Goal: Task Accomplishment & Management: Use online tool/utility

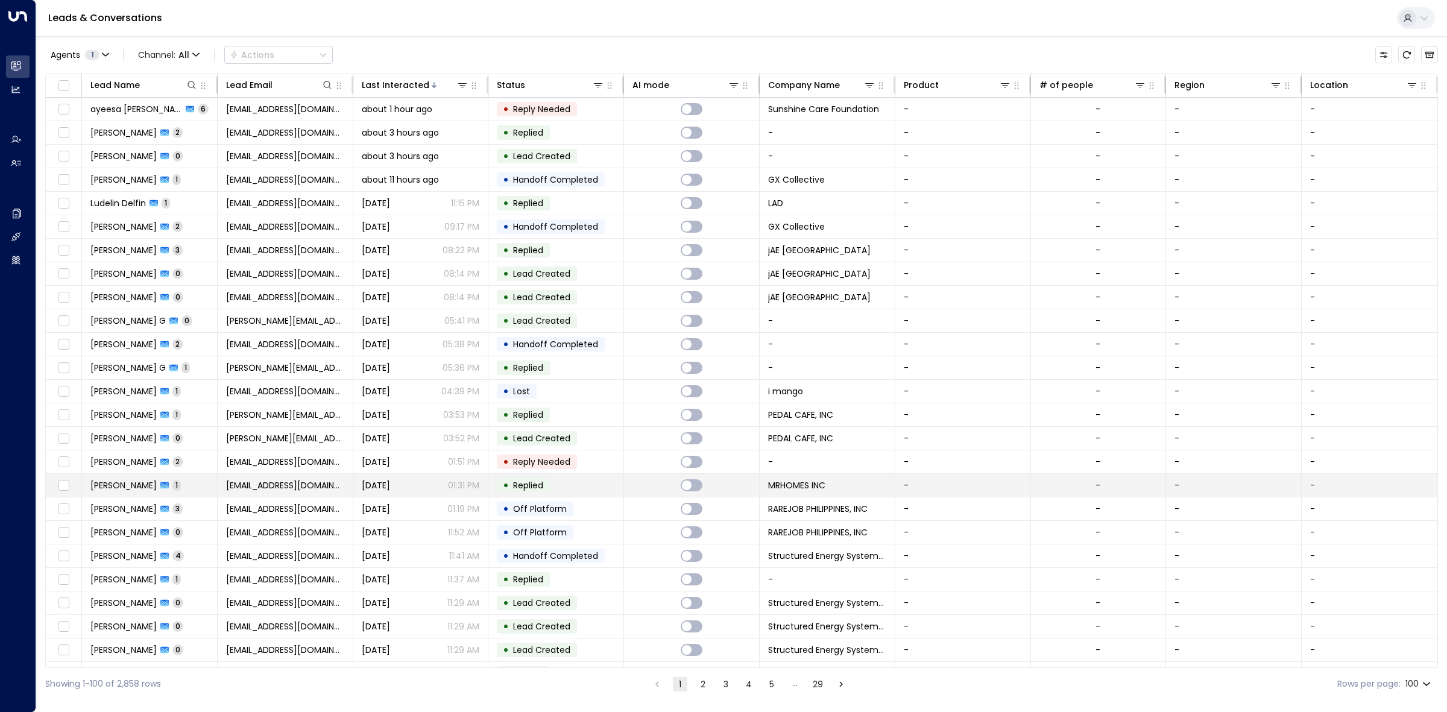
click at [683, 685] on button "1" at bounding box center [680, 684] width 14 height 14
click at [680, 684] on button "1" at bounding box center [680, 684] width 14 height 14
click at [501, 94] on th "Status" at bounding box center [556, 86] width 136 height 24
click at [497, 113] on div "• Reply Needed" at bounding box center [537, 109] width 80 height 14
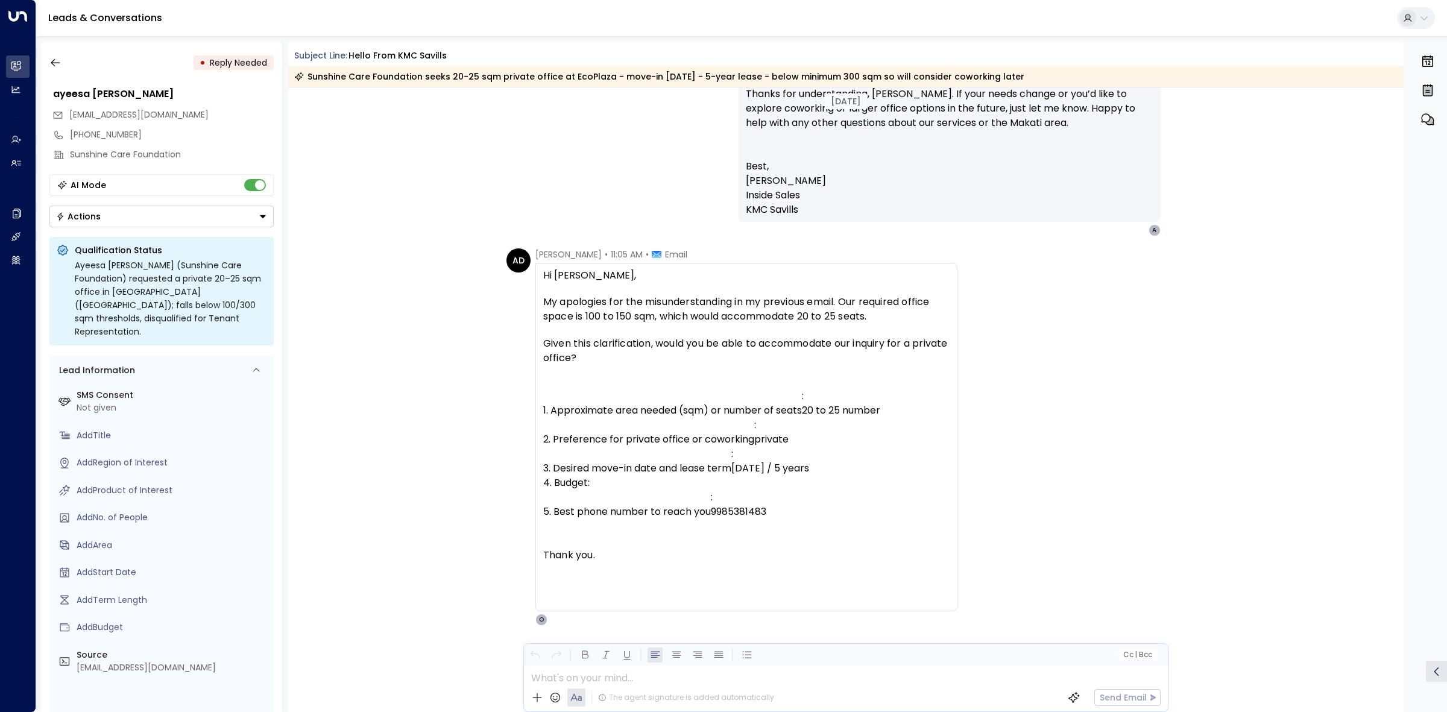
scroll to position [2296, 0]
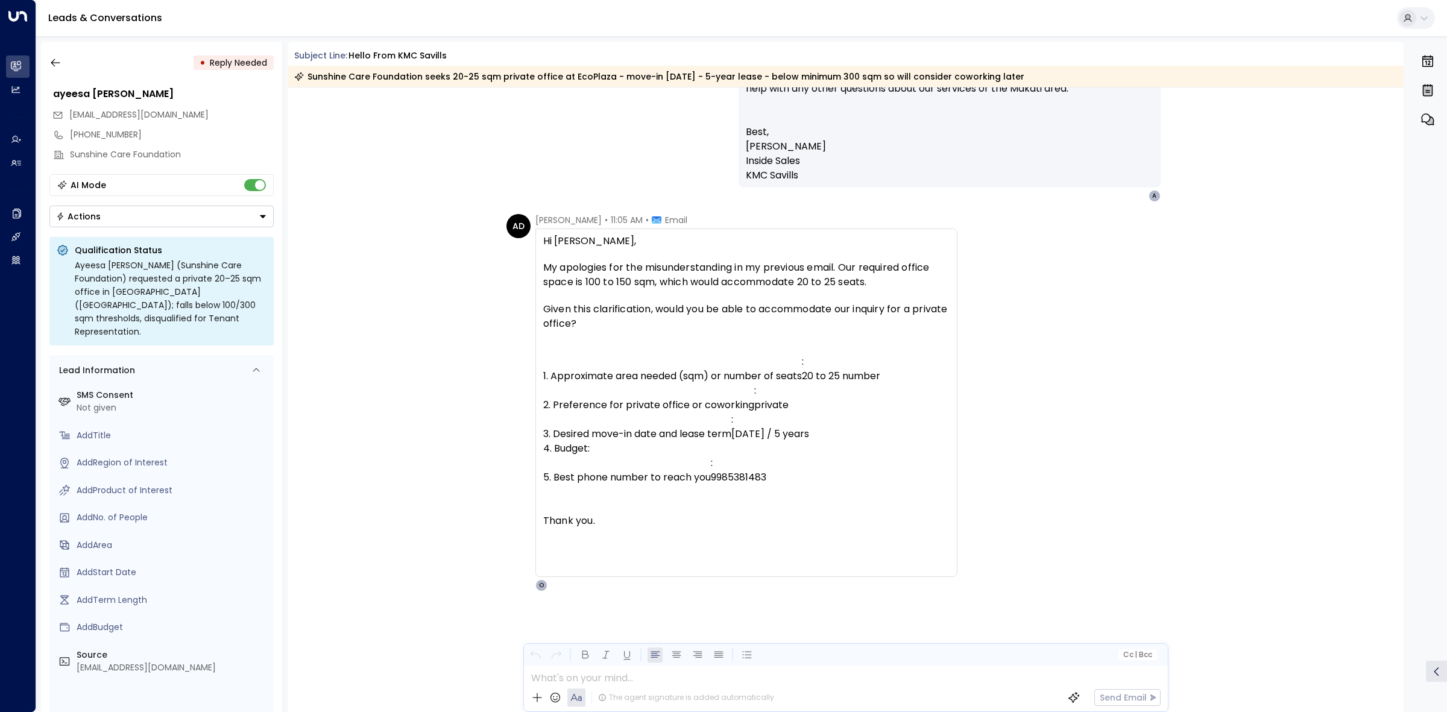
click at [234, 218] on button "Actions" at bounding box center [161, 217] width 224 height 22
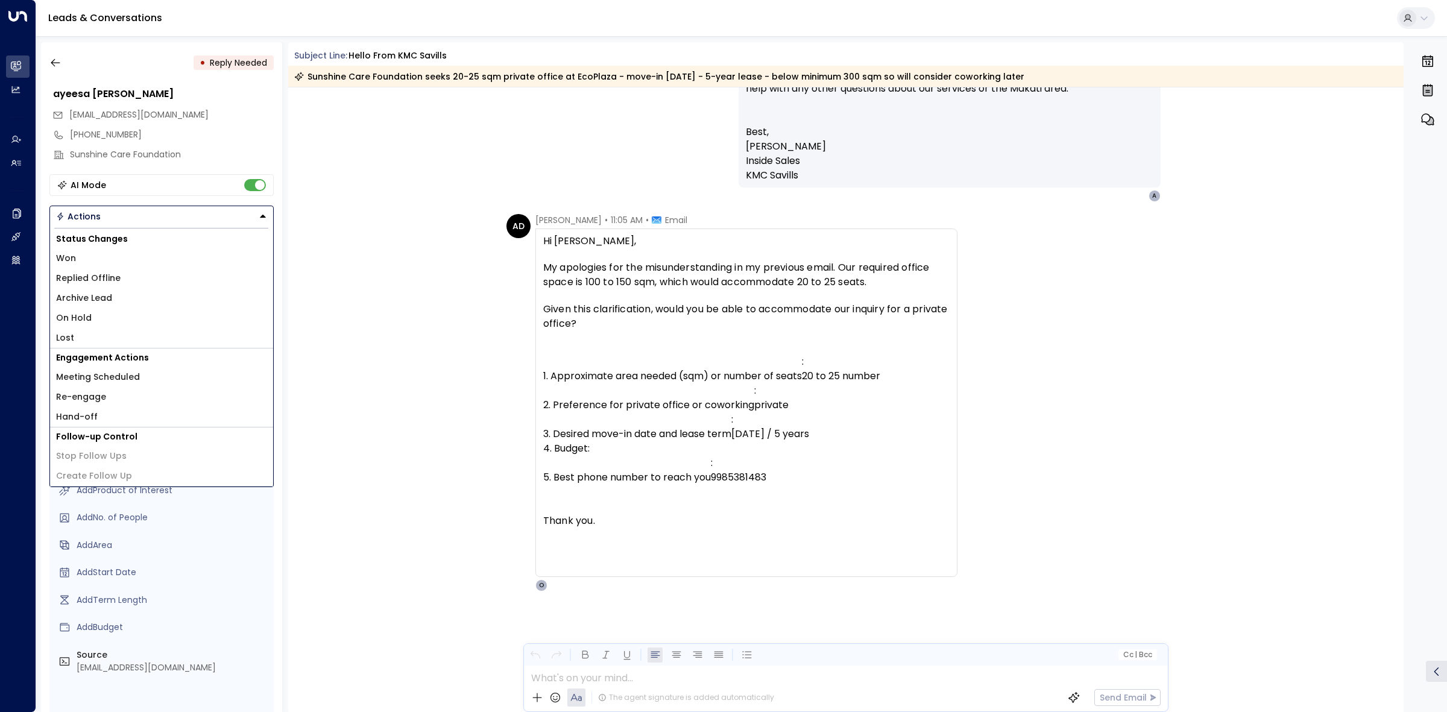
click at [169, 417] on li "Hand-off" at bounding box center [161, 417] width 223 height 20
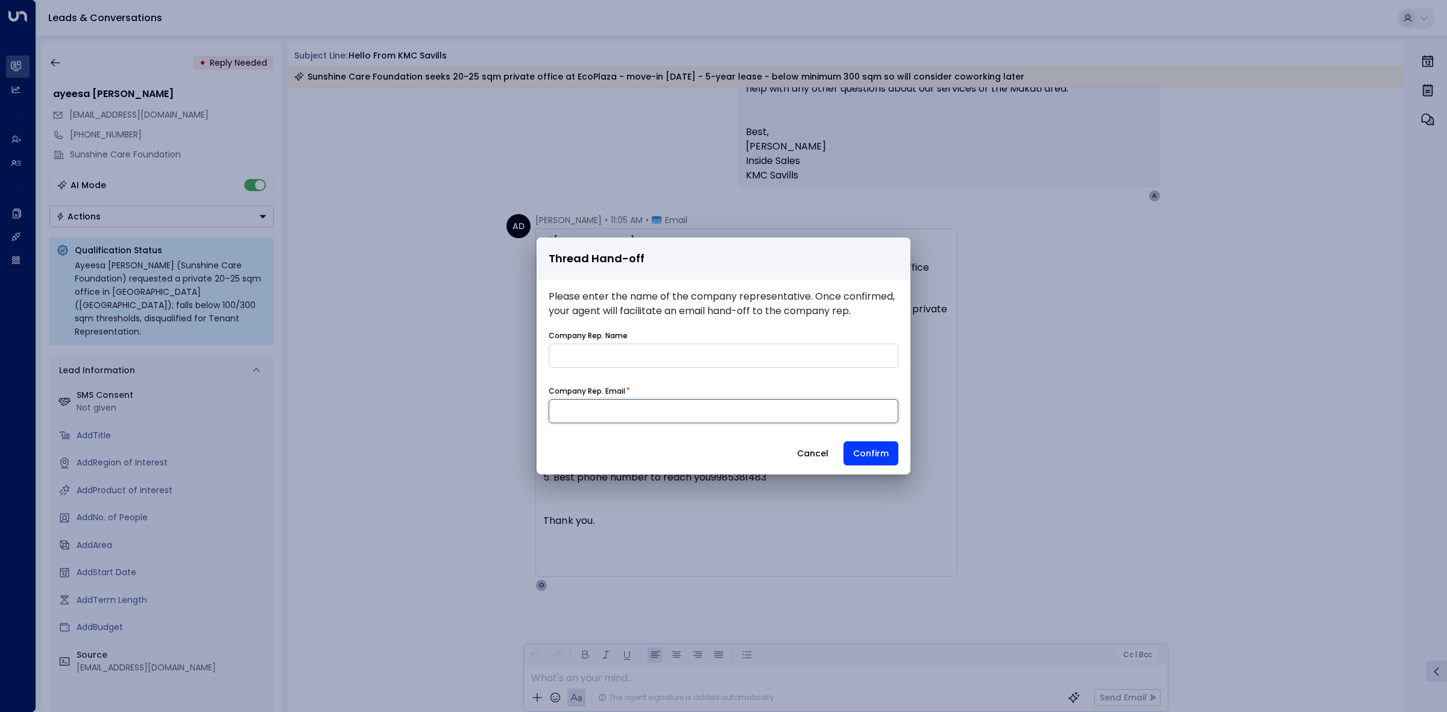
click at [654, 419] on input at bounding box center [724, 411] width 350 height 24
type input "**********"
click at [683, 367] on input "name" at bounding box center [724, 356] width 350 height 24
type input "**********"
click at [882, 457] on button "Confirm" at bounding box center [871, 453] width 55 height 24
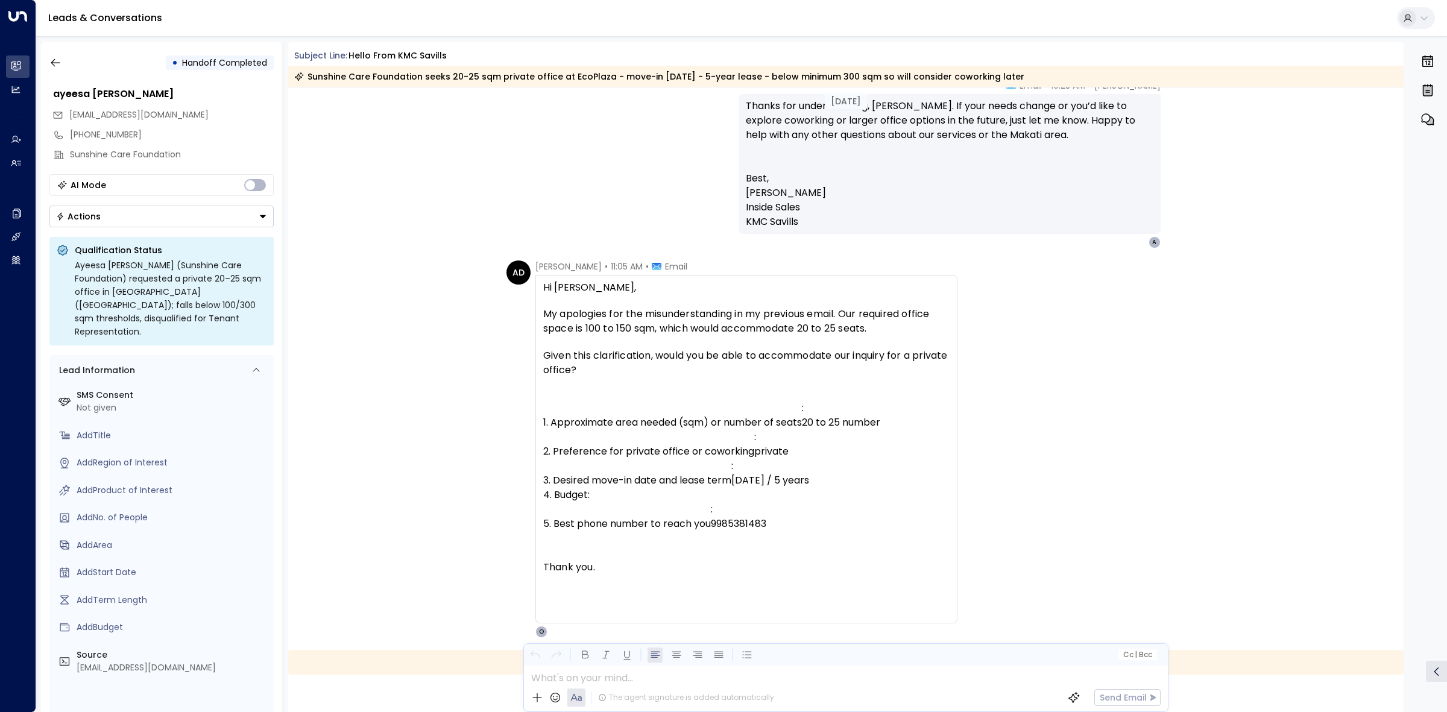
scroll to position [2262, 0]
